Goal: Check status

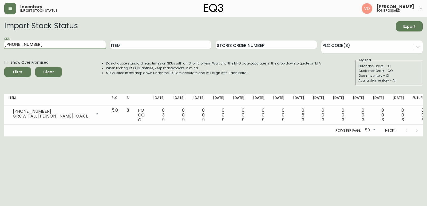
click at [15, 35] on form "Import Stock Status Export SKU [PHONE_NUMBER] Item Storis Order Number PLC Code…" at bounding box center [213, 53] width 418 height 64
type input "70203020-663-13-A"
drag, startPoint x: 68, startPoint y: 43, endPoint x: 0, endPoint y: 22, distance: 70.9
click at [0, 22] on main "Import Stock Status Export SKU 70203020-663-13-A Item Storis Order Number PLC C…" at bounding box center [213, 76] width 427 height 119
click at [4, 67] on button "Filter" at bounding box center [17, 72] width 27 height 10
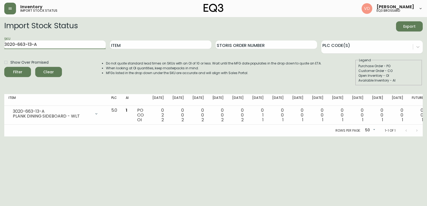
drag, startPoint x: 86, startPoint y: 47, endPoint x: 0, endPoint y: 34, distance: 86.7
click at [0, 34] on main "Import Stock Status Export SKU 3020-663-13-A Item Storis Order Number PLC Code(…" at bounding box center [213, 76] width 427 height 119
paste input "4-13-B"
type input "3020-664-13-B"
click at [4, 67] on button "Filter" at bounding box center [17, 72] width 27 height 10
